Goal: Task Accomplishment & Management: Use online tool/utility

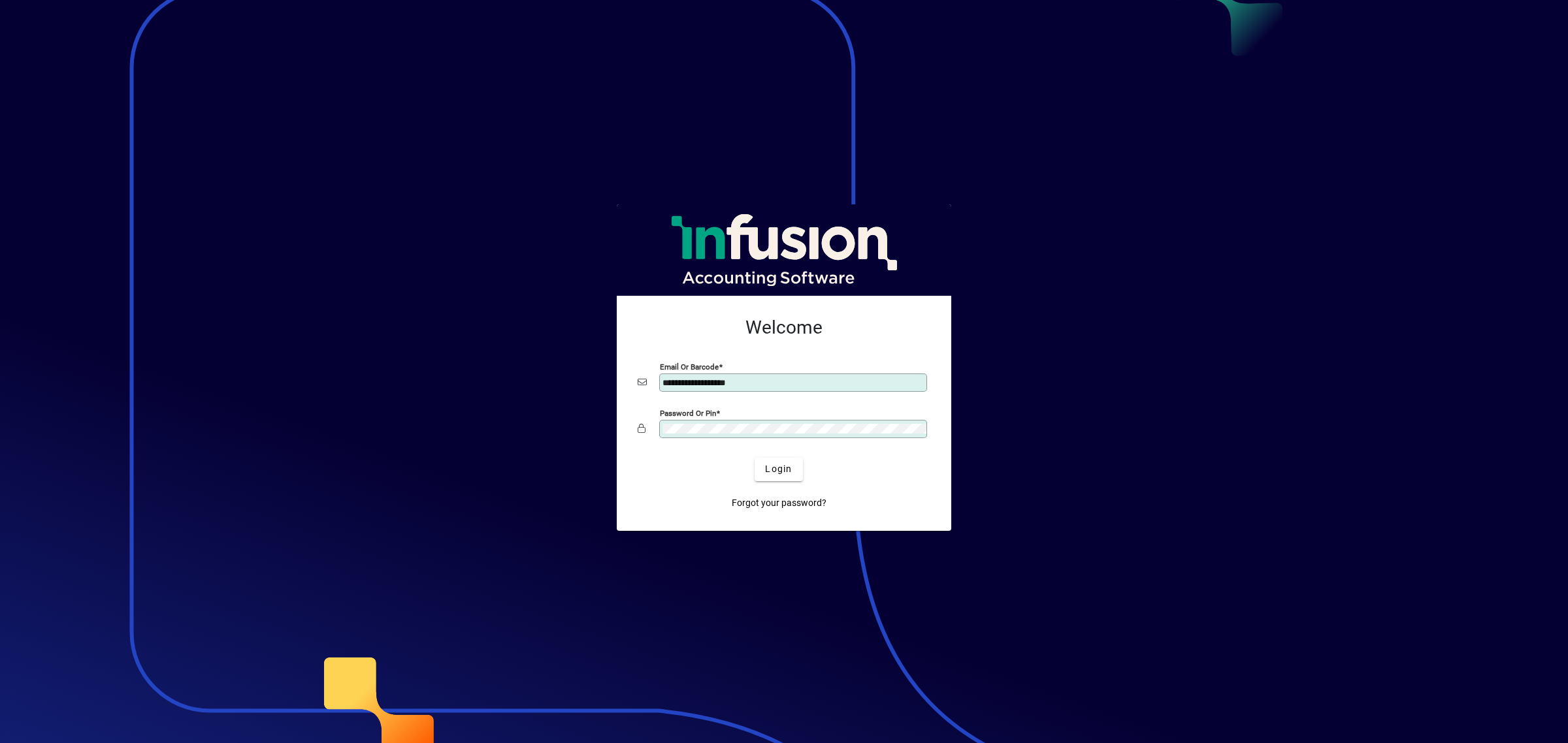
click at [781, 379] on input "**********" at bounding box center [794, 383] width 264 height 11
type input "**********"
click at [785, 473] on span "Login" at bounding box center [779, 469] width 27 height 14
